Goal: Transaction & Acquisition: Obtain resource

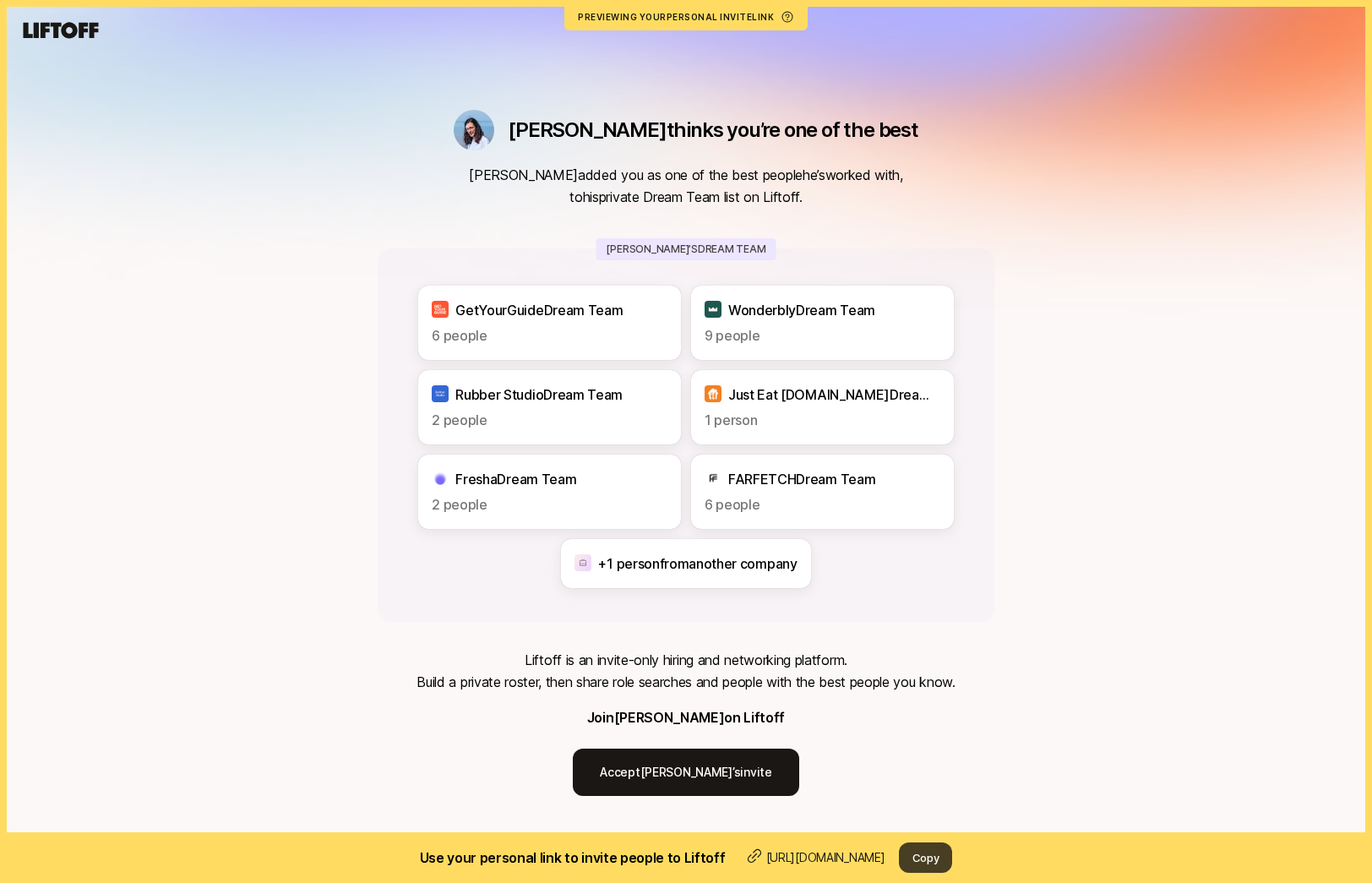
click at [953, 857] on button "Copy" at bounding box center [926, 857] width 54 height 30
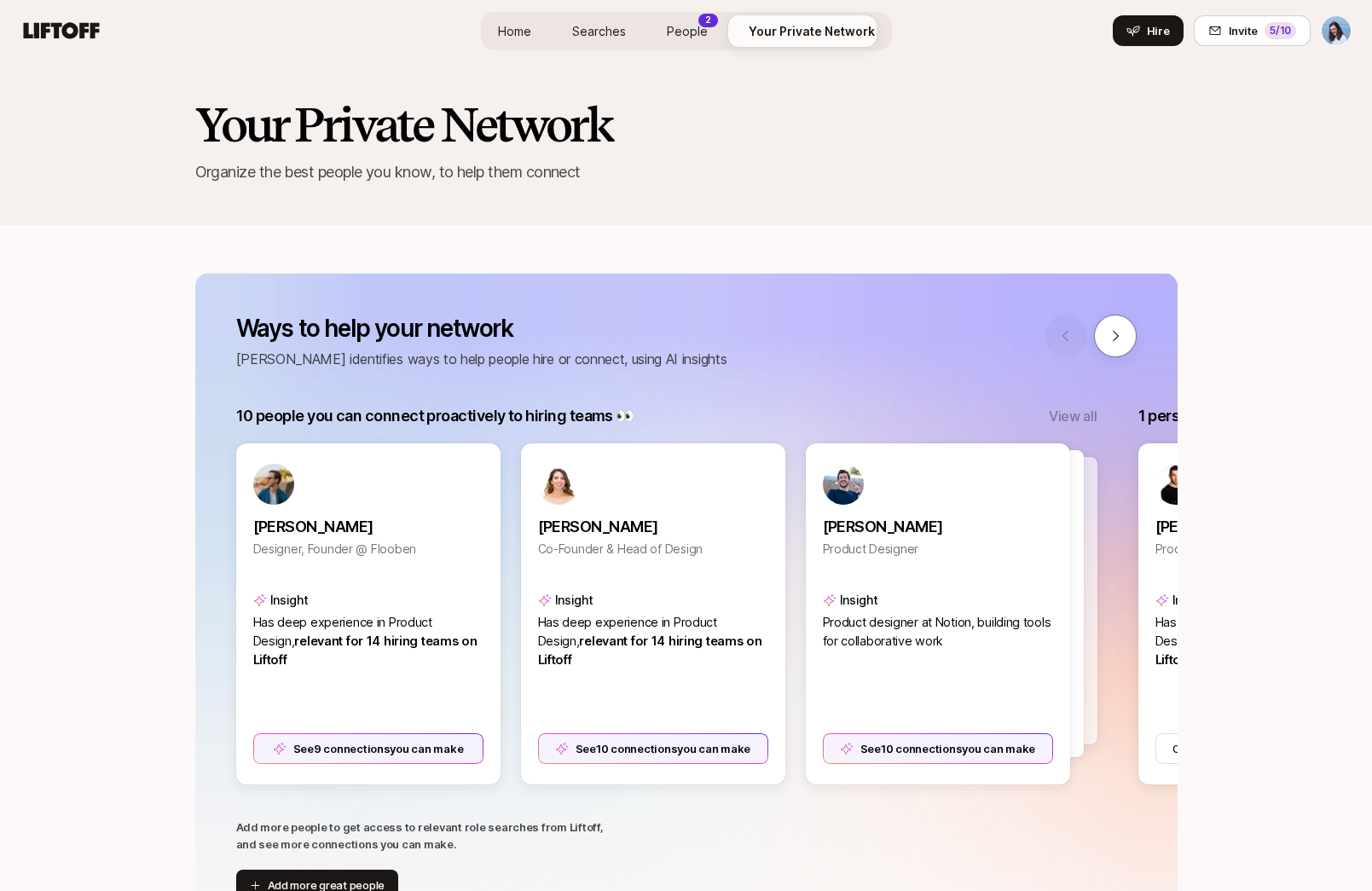
scroll to position [7, 0]
